Goal: Find specific page/section: Find specific page/section

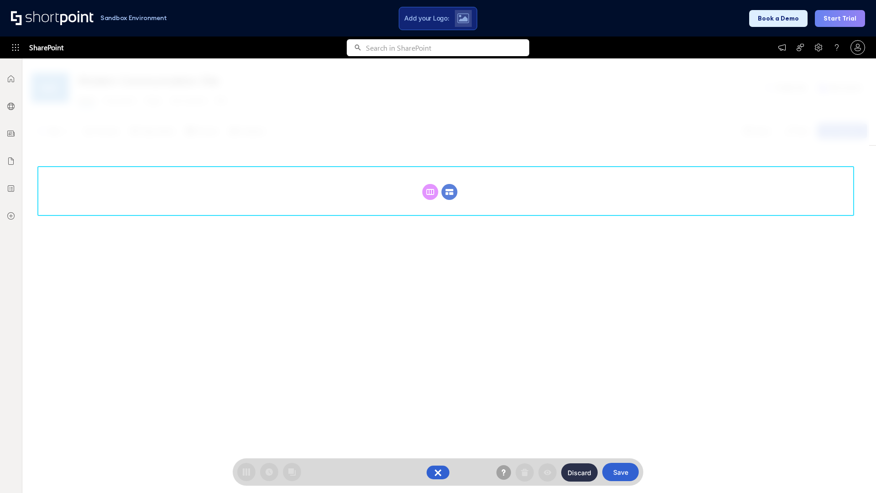
click at [449, 184] on circle at bounding box center [450, 192] width 16 height 16
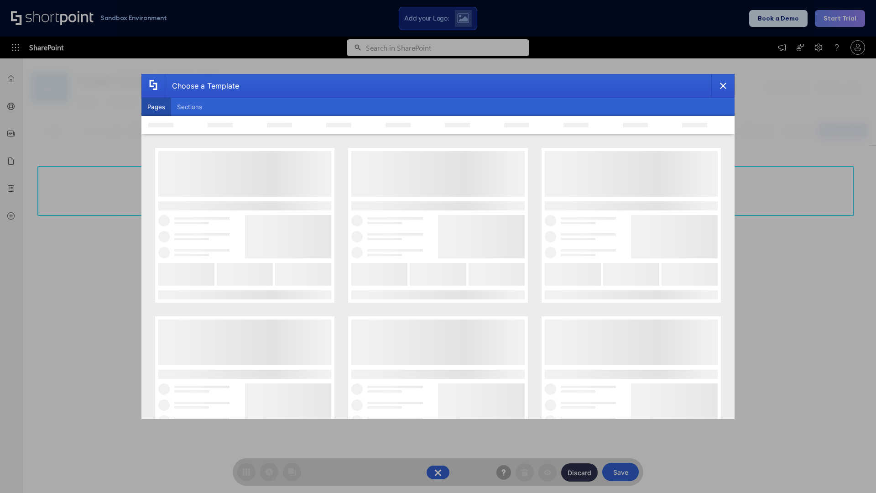
scroll to position [125, 0]
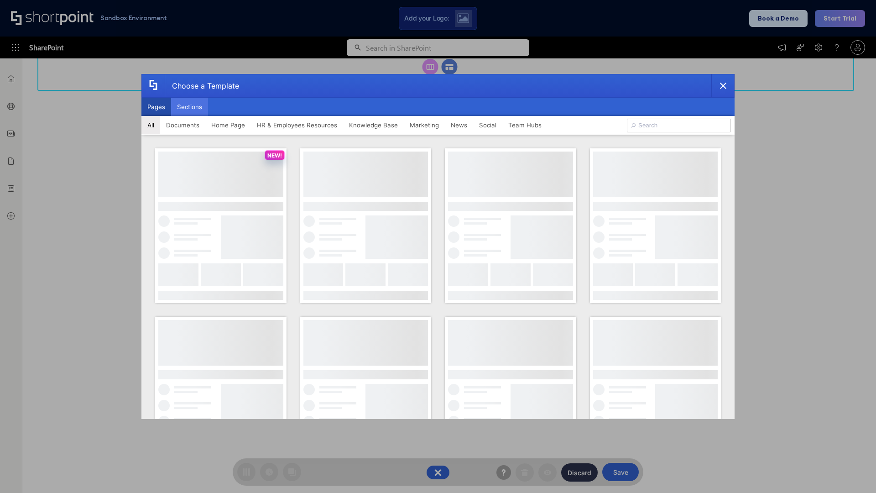
click at [189, 107] on button "Sections" at bounding box center [189, 107] width 37 height 18
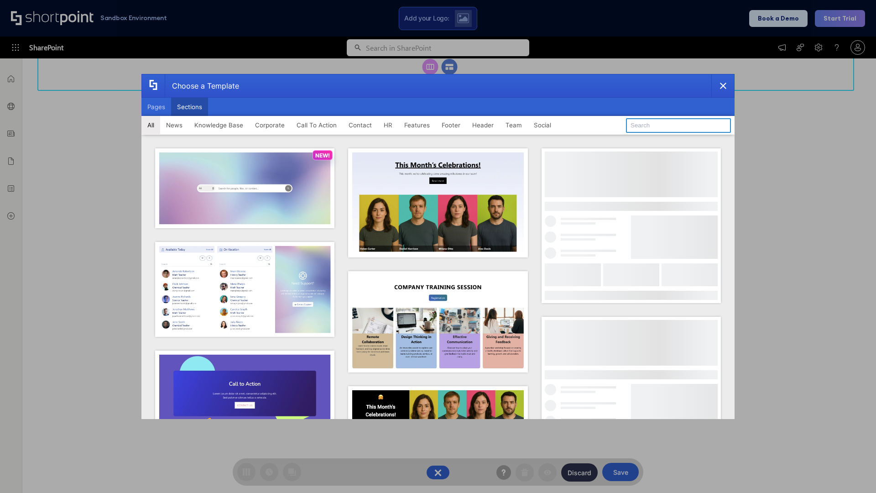
type input "Contact Us 1"
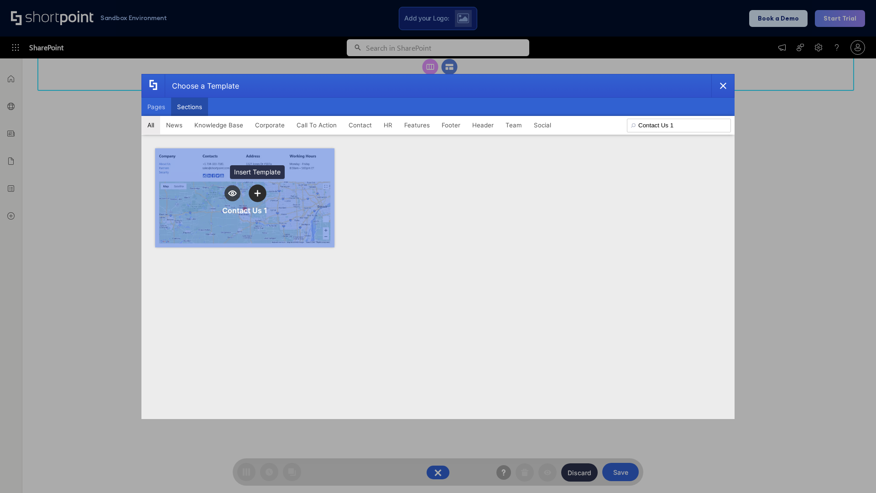
click at [257, 193] on icon "template selector" at bounding box center [257, 193] width 6 height 6
